Goal: Navigation & Orientation: Understand site structure

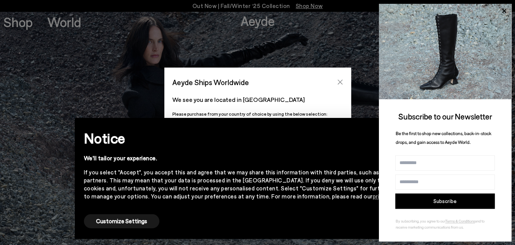
click at [345, 80] on button "Close" at bounding box center [339, 81] width 11 height 11
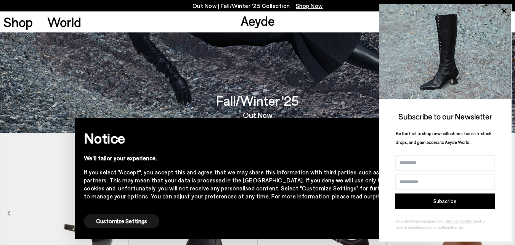
scroll to position [114, 0]
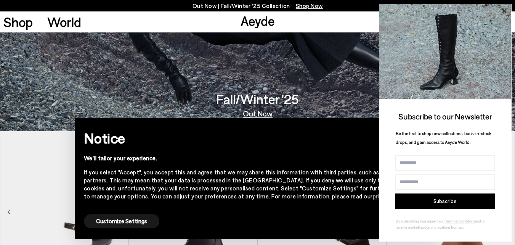
click at [502, 12] on icon at bounding box center [504, 11] width 10 height 10
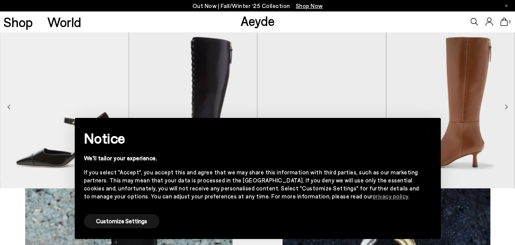
scroll to position [217, 0]
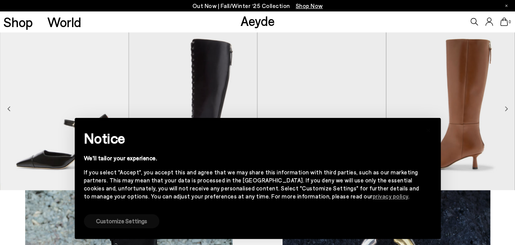
click at [137, 218] on button "Customize Settings" at bounding box center [121, 221] width 75 height 14
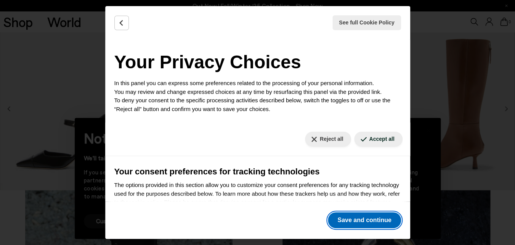
click at [353, 225] on button "Save and continue" at bounding box center [364, 220] width 73 height 16
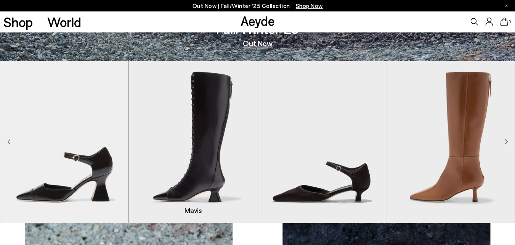
scroll to position [185, 0]
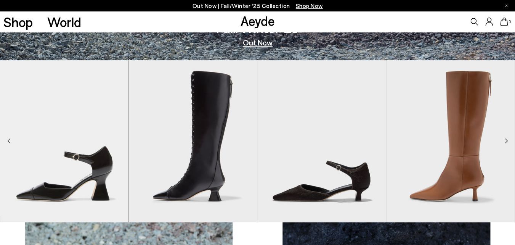
click at [507, 141] on icon "Next slide" at bounding box center [506, 140] width 3 height 5
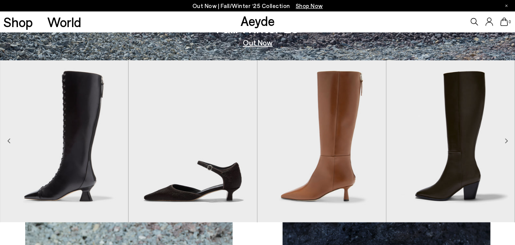
click at [507, 141] on icon "Next slide" at bounding box center [506, 140] width 3 height 5
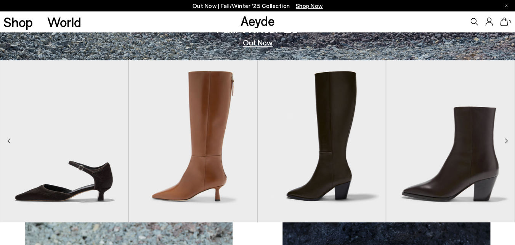
click at [507, 141] on icon "Next slide" at bounding box center [506, 140] width 3 height 5
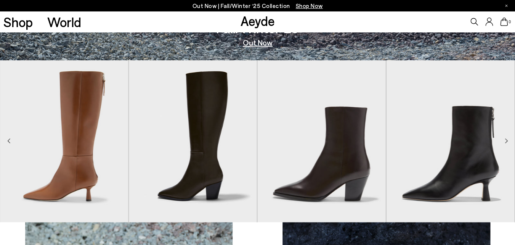
click at [507, 141] on icon "Next slide" at bounding box center [506, 140] width 3 height 5
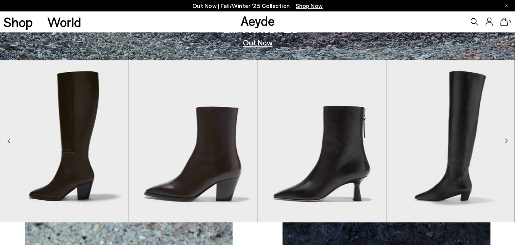
click at [507, 141] on icon "Next slide" at bounding box center [506, 140] width 3 height 5
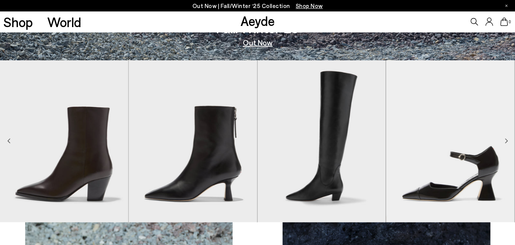
click at [507, 141] on icon "Next slide" at bounding box center [506, 140] width 3 height 5
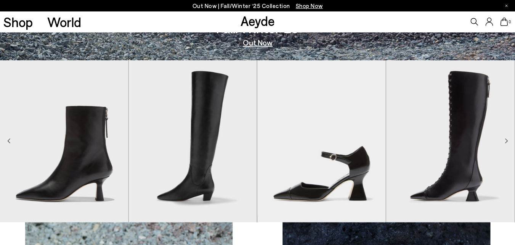
click at [507, 141] on icon "Next slide" at bounding box center [506, 140] width 3 height 5
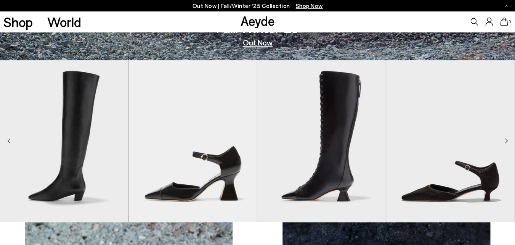
click at [507, 141] on icon "Next slide" at bounding box center [506, 140] width 3 height 5
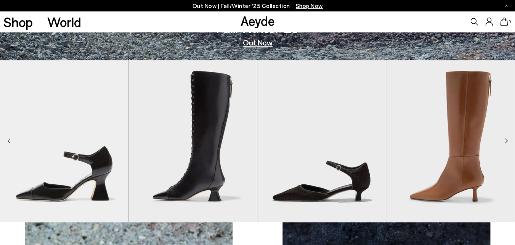
click at [507, 141] on icon "Next slide" at bounding box center [506, 140] width 3 height 5
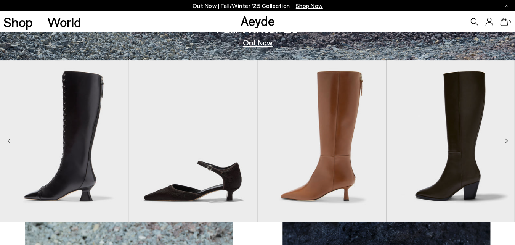
click at [507, 141] on icon "Next slide" at bounding box center [506, 140] width 3 height 5
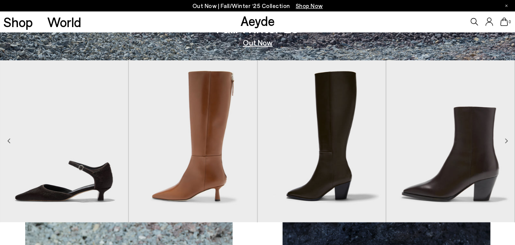
click at [507, 141] on icon "Next slide" at bounding box center [506, 140] width 3 height 5
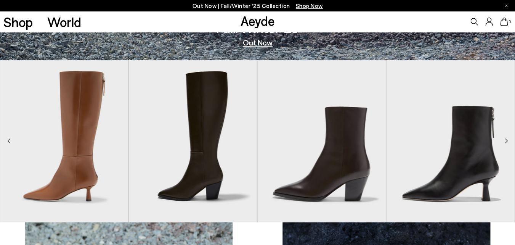
click at [507, 141] on icon "Next slide" at bounding box center [506, 140] width 3 height 5
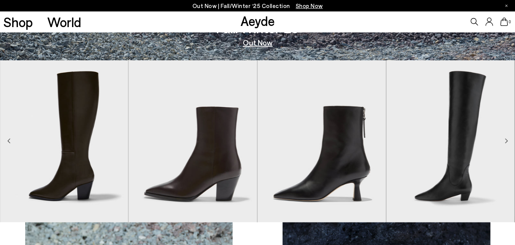
click at [507, 141] on icon "Next slide" at bounding box center [506, 140] width 3 height 5
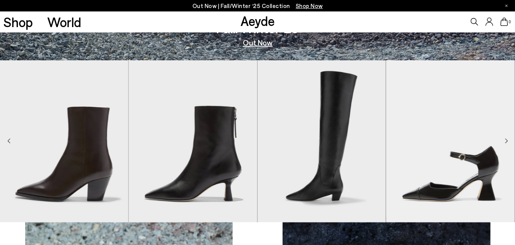
click at [507, 141] on icon "Next slide" at bounding box center [506, 140] width 3 height 5
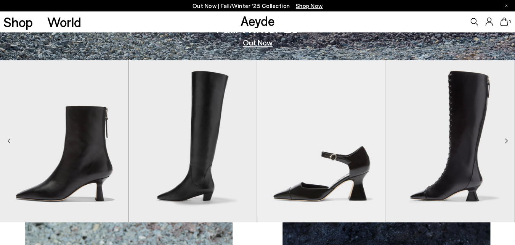
click at [507, 141] on icon "Next slide" at bounding box center [506, 140] width 3 height 5
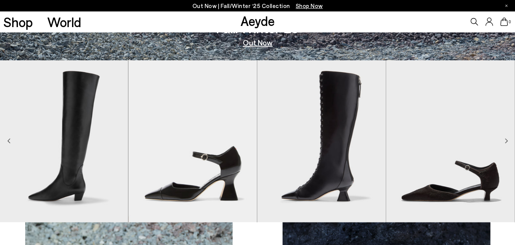
click at [507, 141] on icon "Next slide" at bounding box center [506, 140] width 3 height 5
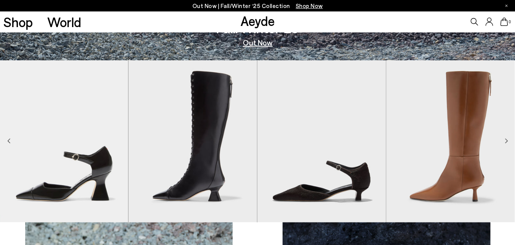
click at [507, 141] on icon "Next slide" at bounding box center [506, 140] width 3 height 5
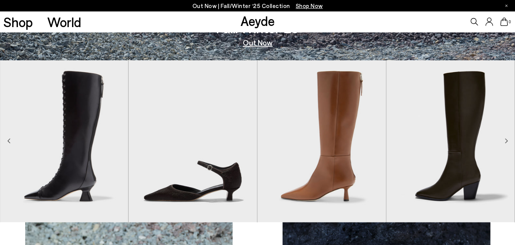
click at [507, 141] on icon "Next slide" at bounding box center [506, 140] width 3 height 5
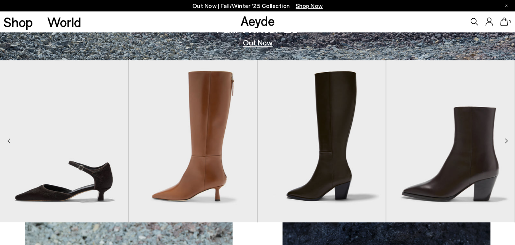
click at [507, 141] on icon "Next slide" at bounding box center [506, 140] width 3 height 5
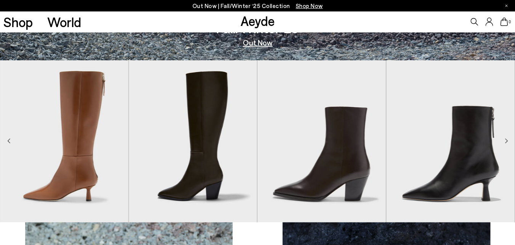
click at [507, 141] on icon "Next slide" at bounding box center [506, 140] width 3 height 5
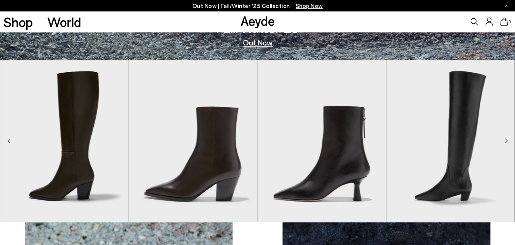
click at [507, 141] on icon "Next slide" at bounding box center [506, 140] width 3 height 5
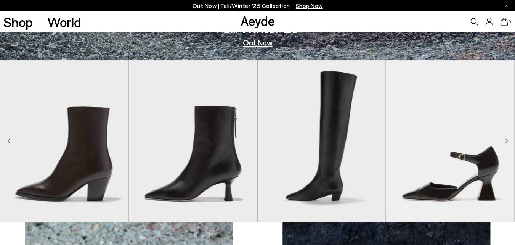
click at [507, 141] on icon "Next slide" at bounding box center [506, 140] width 3 height 5
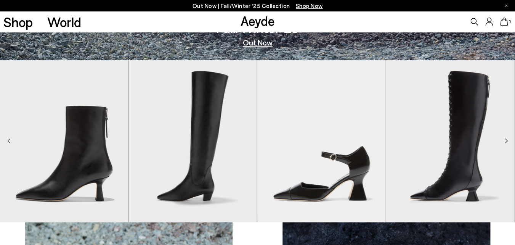
click at [507, 141] on icon "Next slide" at bounding box center [506, 140] width 3 height 5
